Goal: Check status: Check status

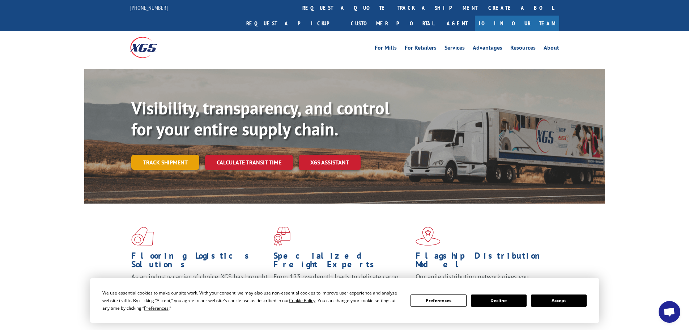
click at [152, 154] on link "Track shipment" at bounding box center [165, 161] width 68 height 15
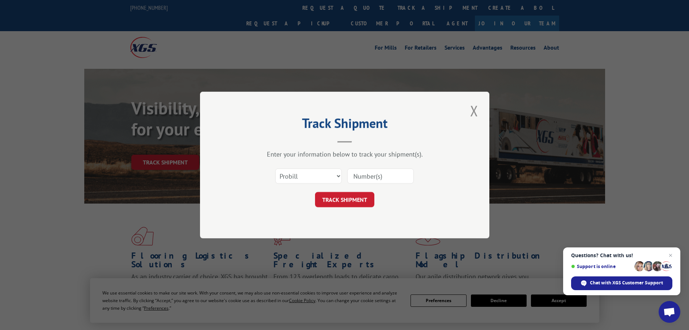
paste input "15472438"
type input "15472438"
click at [319, 178] on select "Select category... Probill BOL PO" at bounding box center [308, 175] width 67 height 15
select select "bol"
click at [275, 168] on select "Select category... Probill BOL PO" at bounding box center [308, 175] width 67 height 15
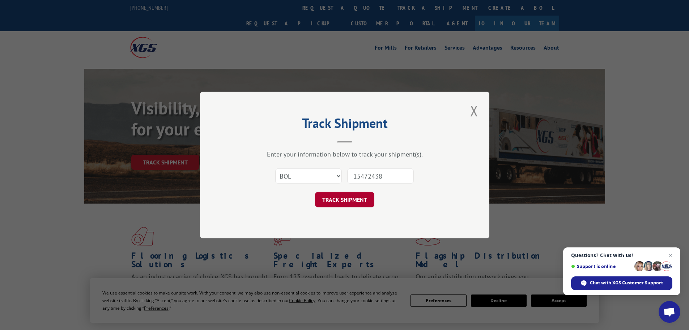
click at [345, 200] on button "TRACK SHIPMENT" at bounding box center [344, 199] width 59 height 15
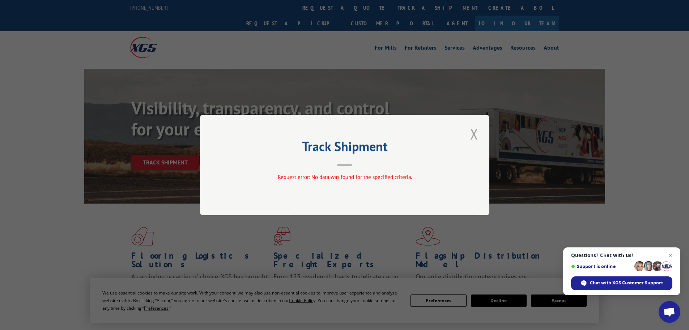
click at [476, 133] on button "Close modal" at bounding box center [474, 134] width 12 height 20
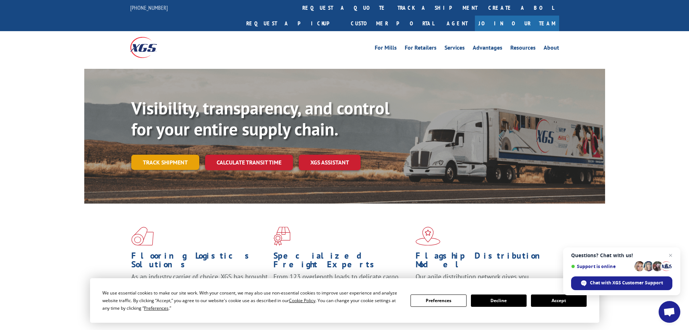
click at [173, 154] on link "Track shipment" at bounding box center [165, 161] width 68 height 15
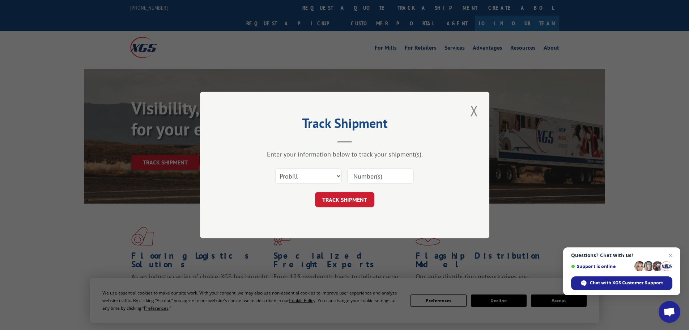
paste input "15472438"
type input "15472438"
click at [353, 200] on button "TRACK SHIPMENT" at bounding box center [344, 199] width 59 height 15
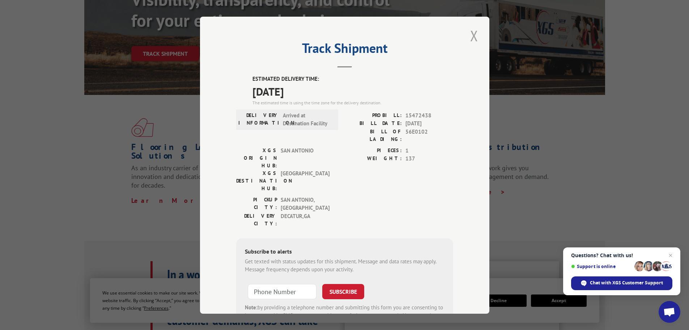
click at [471, 39] on button "Close modal" at bounding box center [474, 36] width 12 height 20
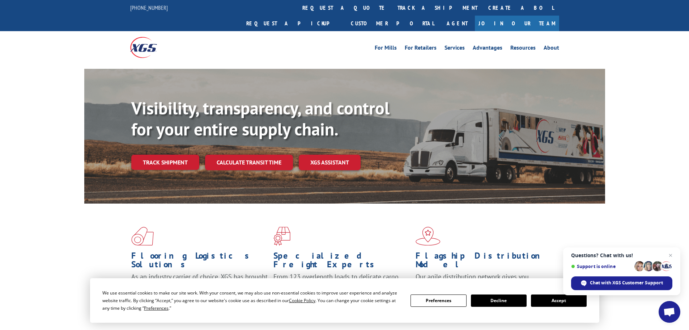
click at [639, 179] on div "Visibility, transparency, and control for your entire supply chain. Track shipm…" at bounding box center [344, 143] width 689 height 149
